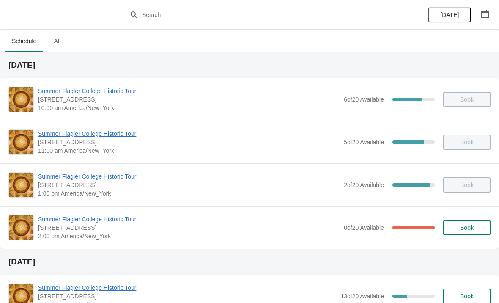
click at [486, 12] on icon "button" at bounding box center [486, 14] width 8 height 8
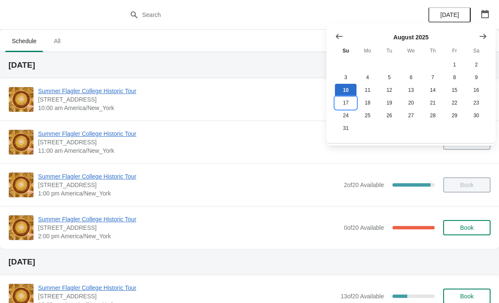
click at [348, 99] on button "17" at bounding box center [346, 102] width 22 height 13
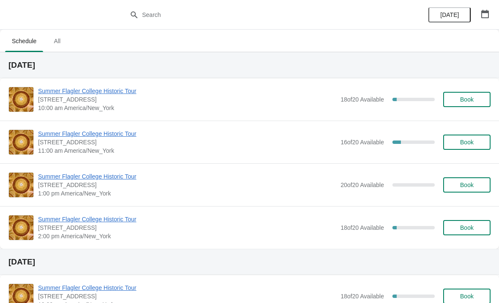
click at [469, 140] on span "Book" at bounding box center [467, 142] width 14 height 7
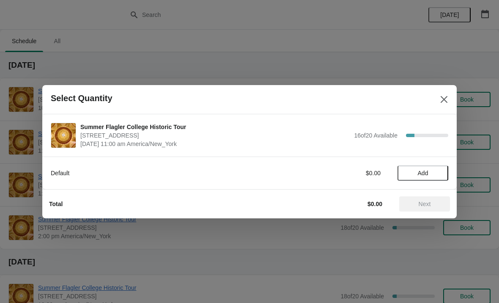
click at [432, 168] on button "Add" at bounding box center [423, 172] width 51 height 15
click at [437, 169] on icon at bounding box center [437, 172] width 9 height 9
click at [434, 201] on span "Next" at bounding box center [424, 204] width 37 height 7
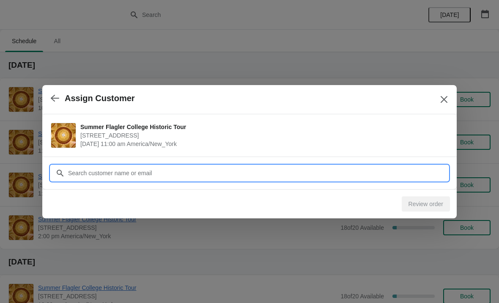
click at [212, 167] on input "Customer" at bounding box center [258, 172] width 381 height 15
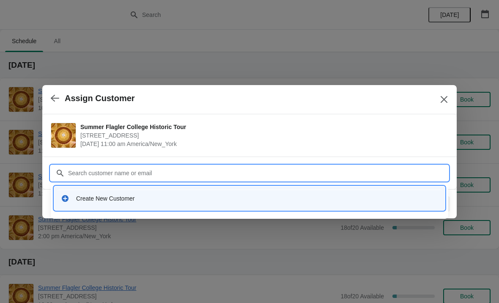
click at [127, 195] on div "Create New Customer" at bounding box center [257, 198] width 362 height 8
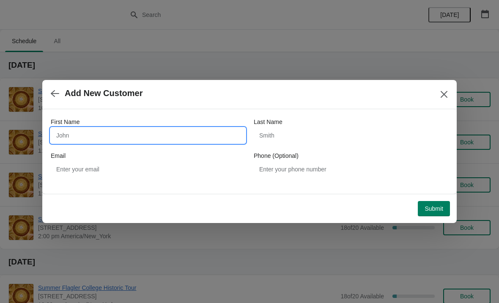
click at [120, 135] on input "First Name" at bounding box center [148, 135] width 195 height 15
type input "[PERSON_NAME]"
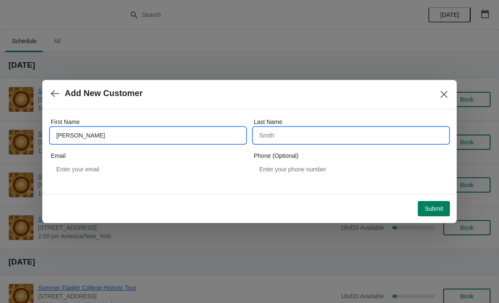
click at [287, 134] on input "Last Name" at bounding box center [351, 135] width 195 height 15
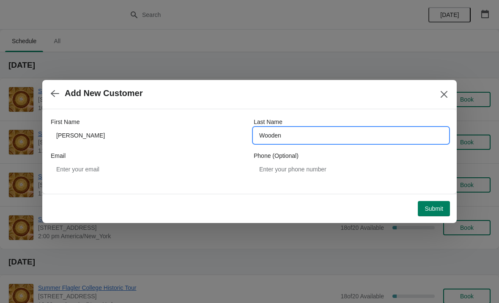
type input "Wooden"
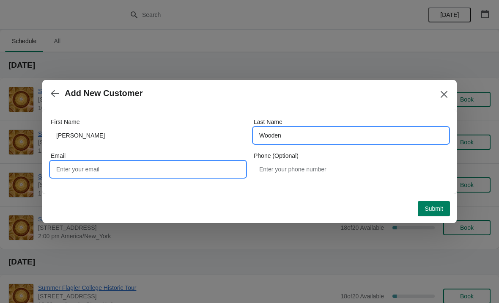
click at [123, 169] on input "Email" at bounding box center [148, 169] width 195 height 15
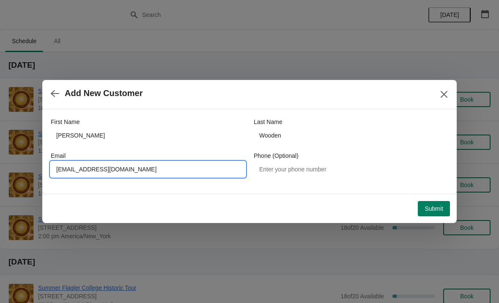
type input "[EMAIL_ADDRESS][DOMAIN_NAME]"
click at [363, 96] on span "Add New Customer" at bounding box center [239, 93] width 377 height 10
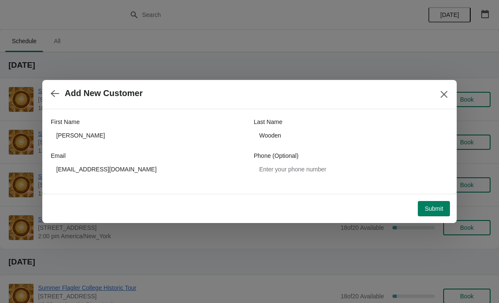
click at [435, 203] on button "Submit" at bounding box center [434, 208] width 32 height 15
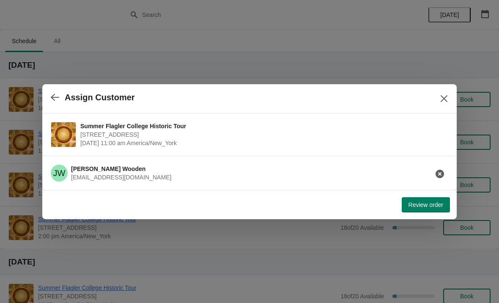
click at [425, 199] on button "Review order" at bounding box center [426, 204] width 48 height 15
